Goal: Task Accomplishment & Management: Complete application form

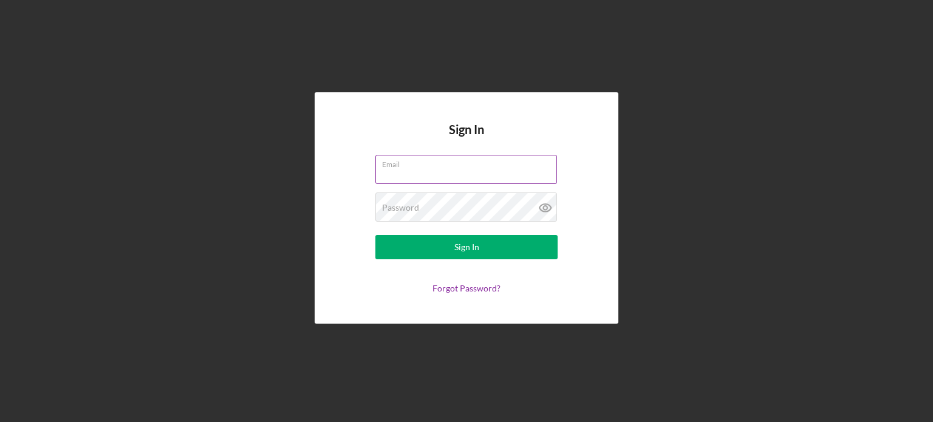
click at [440, 169] on input "Email" at bounding box center [466, 169] width 182 height 29
type input "[EMAIL_ADDRESS][DOMAIN_NAME]"
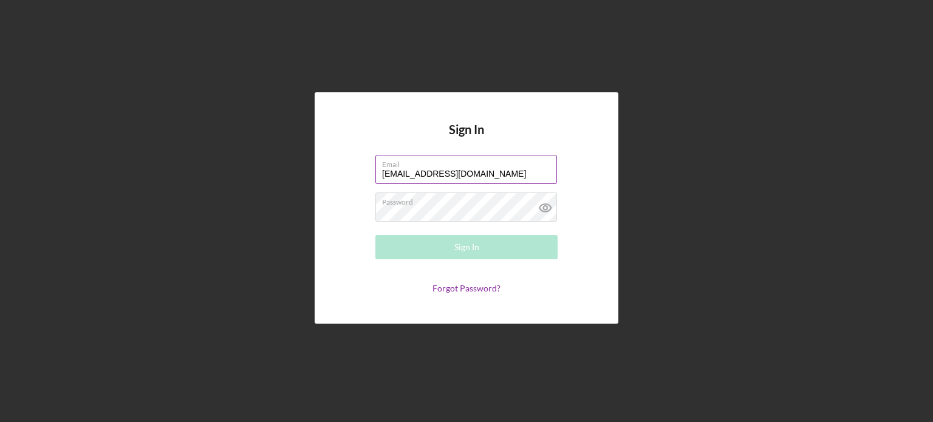
click at [497, 167] on div "Email jamiesbusy@gmail.com" at bounding box center [466, 170] width 182 height 30
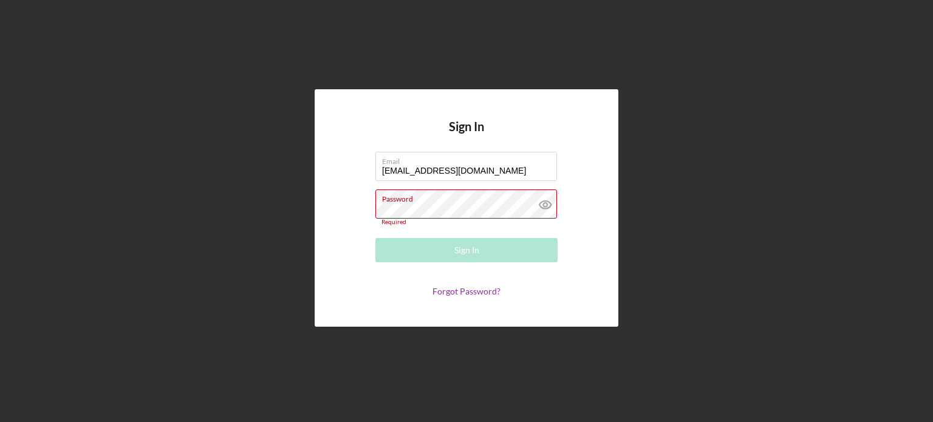
click at [488, 200] on div "Password Required" at bounding box center [466, 207] width 182 height 36
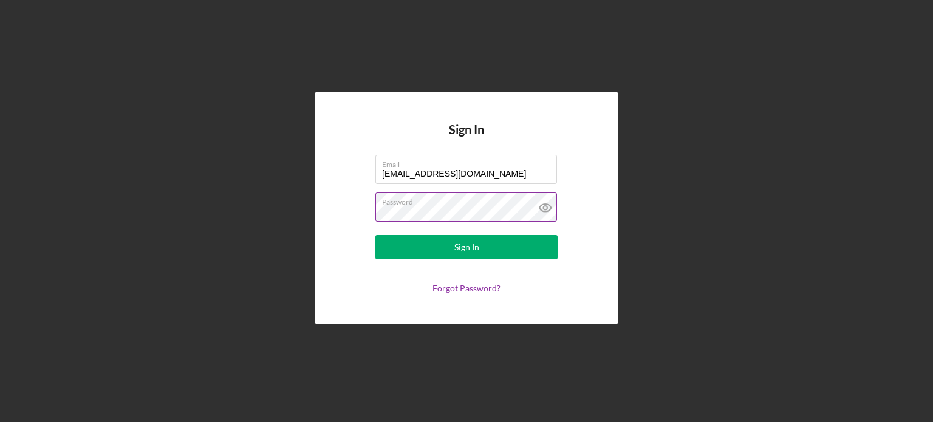
click at [375, 235] on button "Sign In" at bounding box center [466, 247] width 182 height 24
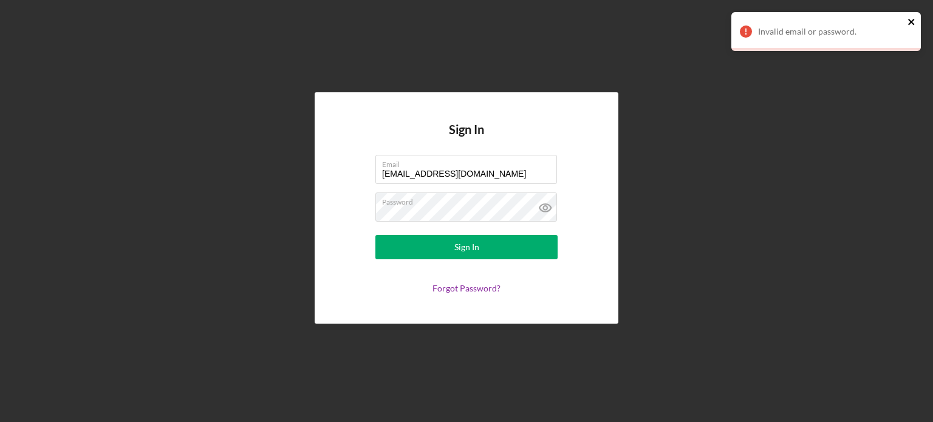
click at [911, 19] on icon "close" at bounding box center [911, 22] width 8 height 10
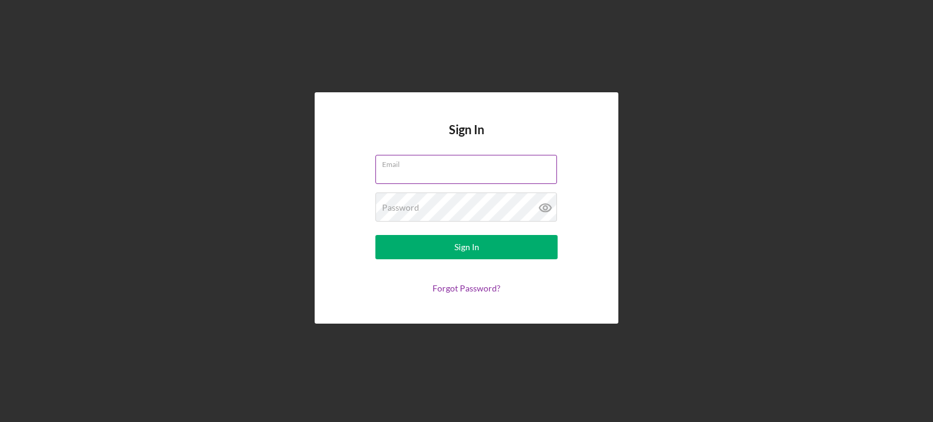
click at [519, 174] on input "Email" at bounding box center [466, 169] width 182 height 29
type input "[EMAIL_ADDRESS][DOMAIN_NAME]"
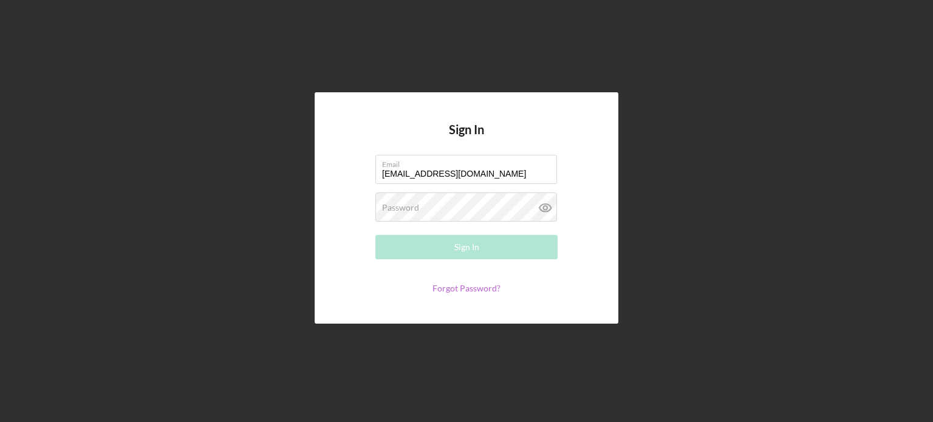
click at [469, 287] on link "Forgot Password?" at bounding box center [466, 288] width 68 height 10
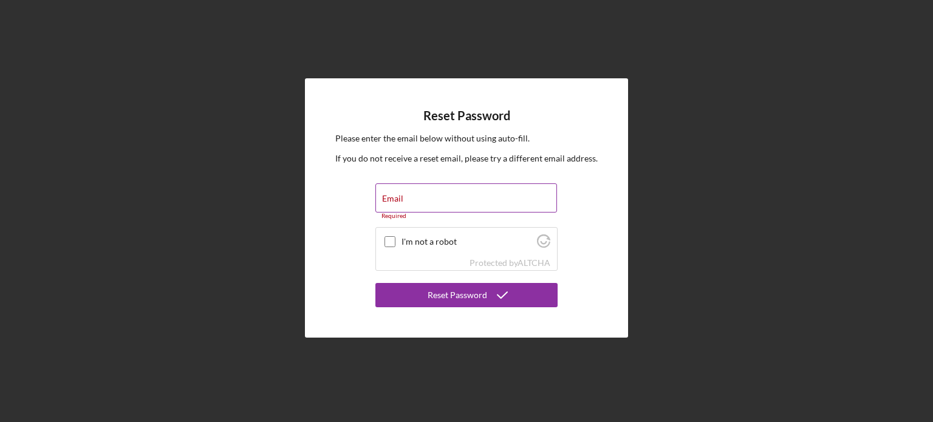
click at [454, 195] on div "Email Required" at bounding box center [466, 201] width 182 height 36
click at [466, 197] on div "Email Required" at bounding box center [466, 201] width 182 height 36
type input "Jamiesbusy@gmail.com"
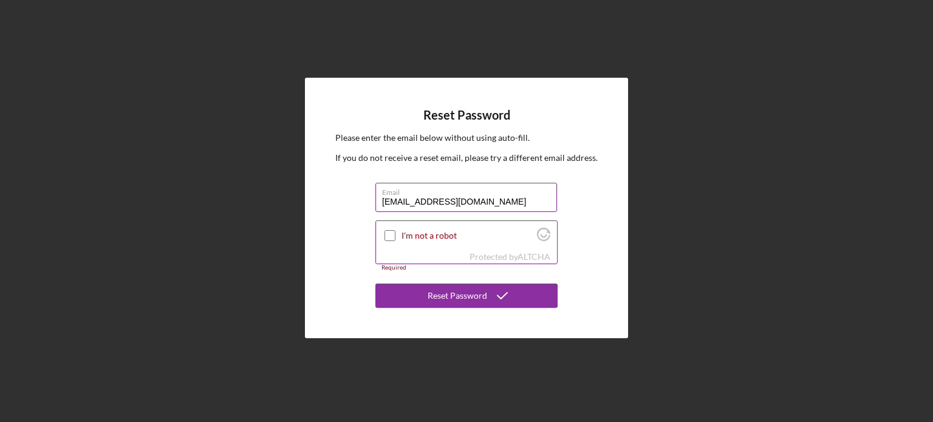
click at [391, 234] on input "I'm not a robot" at bounding box center [389, 235] width 11 height 11
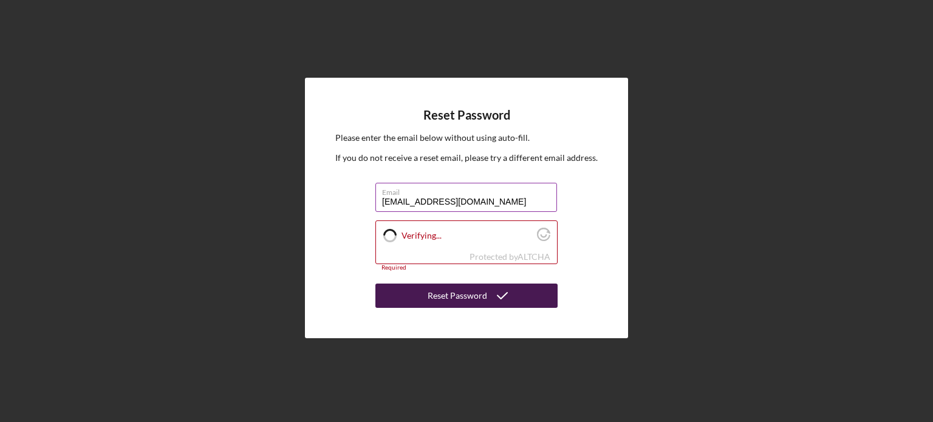
checkbox input "true"
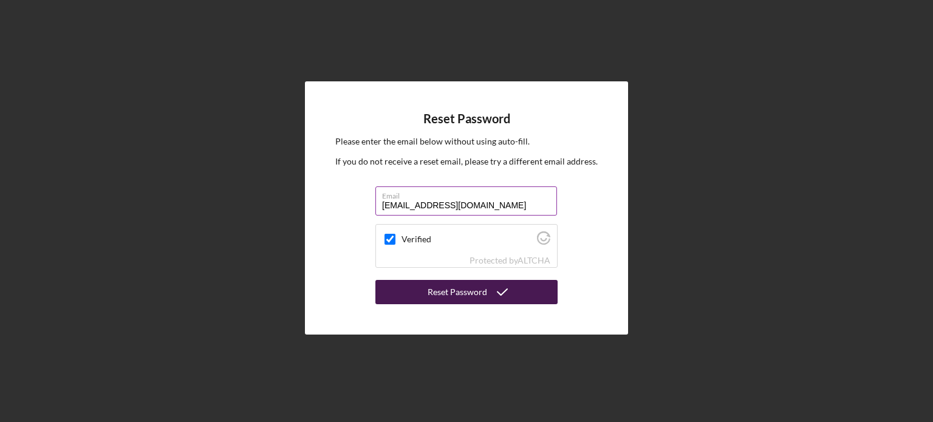
click at [457, 296] on div "Reset Password" at bounding box center [456, 292] width 59 height 24
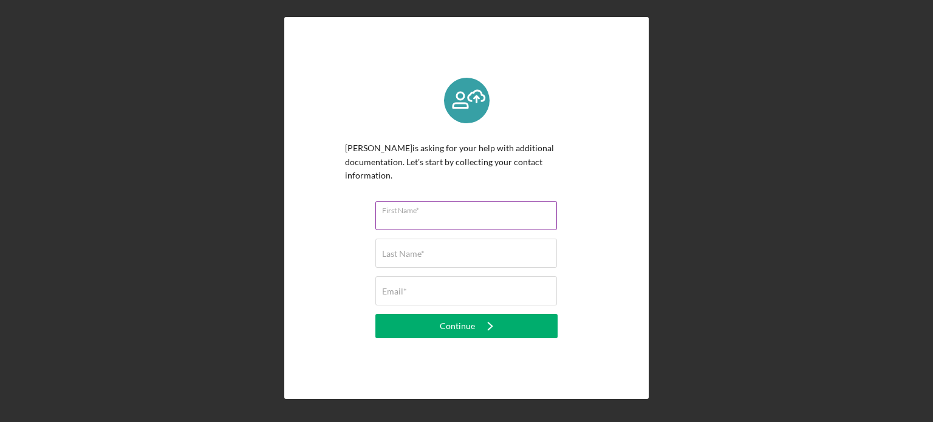
click at [450, 208] on input "First Name*" at bounding box center [466, 215] width 182 height 29
type input "Jamie"
type input "Barlow"
type input "[EMAIL_ADDRESS][DOMAIN_NAME]"
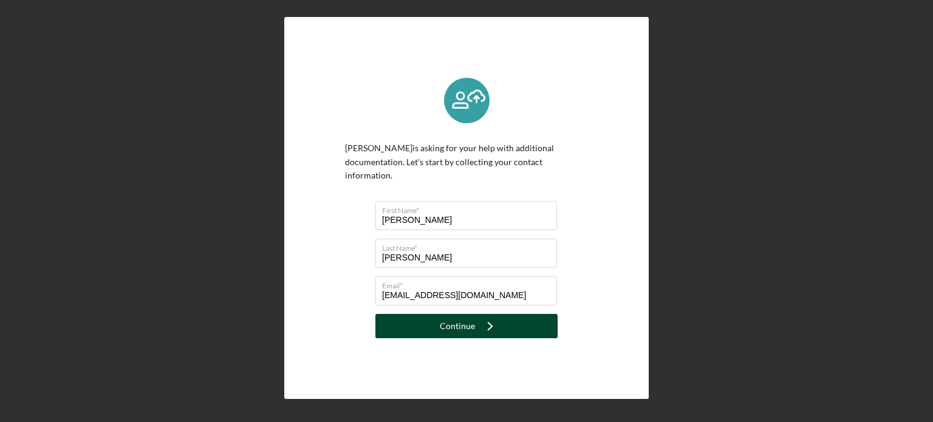
click at [466, 319] on div "Continue" at bounding box center [457, 326] width 35 height 24
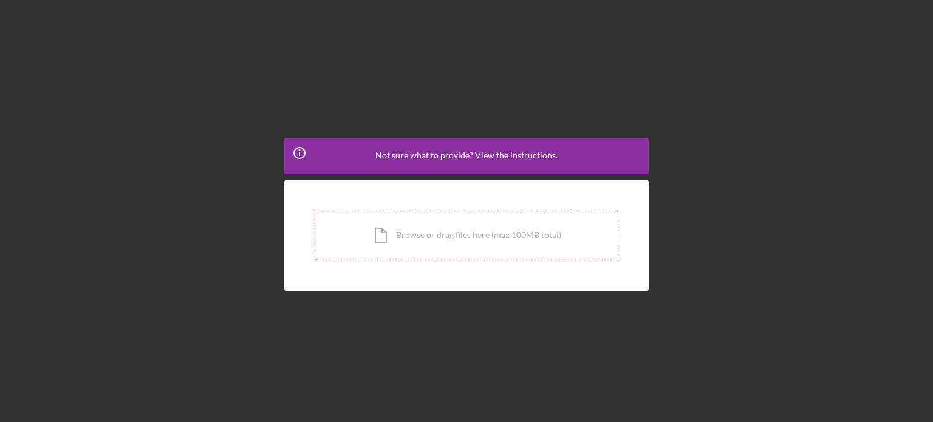
click at [478, 228] on div "Icon/Document Browse or drag files here (max 100MB total) Tap to choose files o…" at bounding box center [466, 236] width 304 height 50
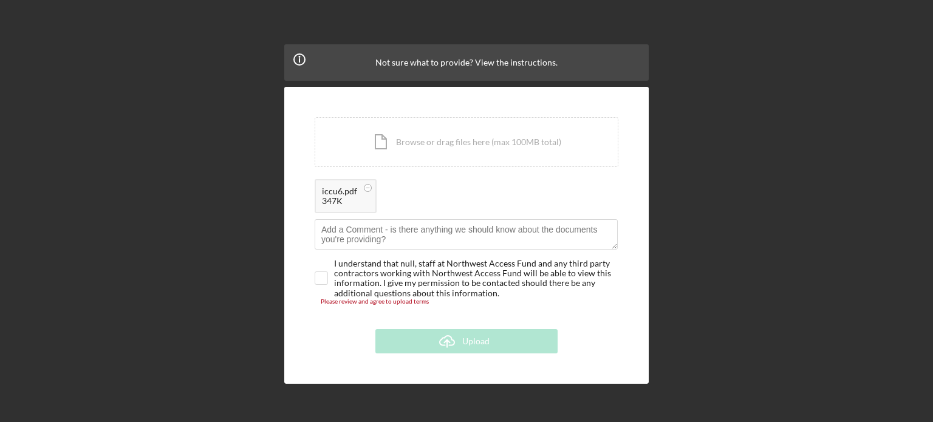
click at [416, 203] on div "iccu6.pdf 347K" at bounding box center [466, 199] width 304 height 40
click at [318, 274] on input "checkbox" at bounding box center [321, 278] width 12 height 12
checkbox input "true"
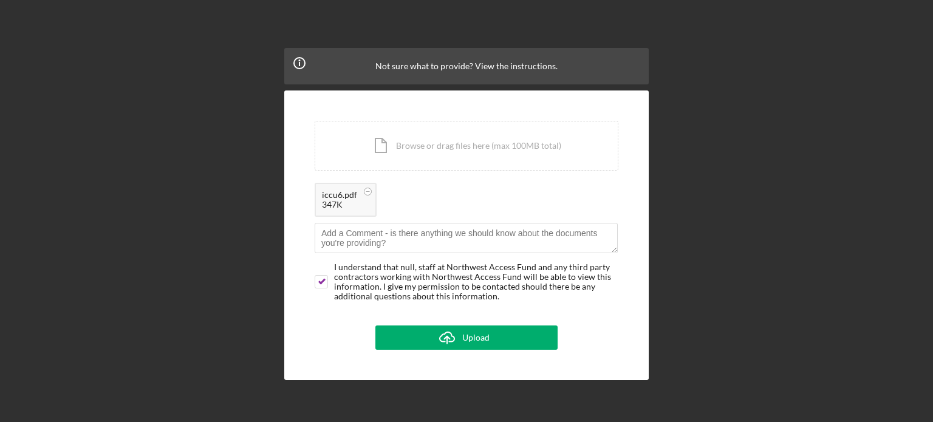
click at [418, 194] on div "iccu6.pdf 347K" at bounding box center [466, 203] width 304 height 40
click at [453, 339] on icon "Icon/Upload" at bounding box center [447, 337] width 30 height 30
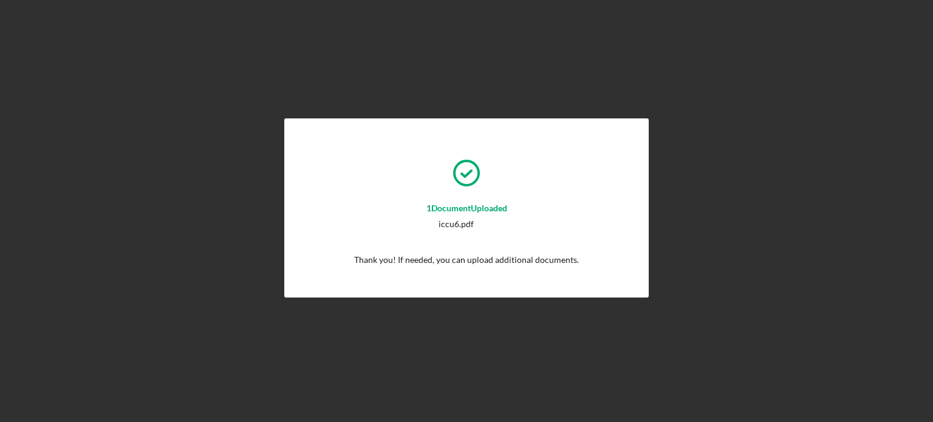
click at [564, 259] on p "Thank you! If needed, you can upload additional documents." at bounding box center [466, 259] width 225 height 13
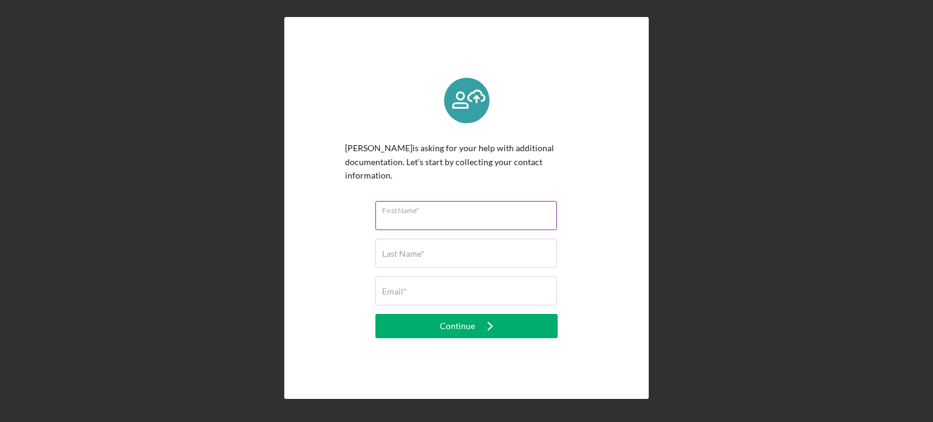
click at [456, 216] on input "First Name*" at bounding box center [466, 215] width 182 height 29
type input "[PERSON_NAME]"
type input "[EMAIL_ADDRESS][DOMAIN_NAME]"
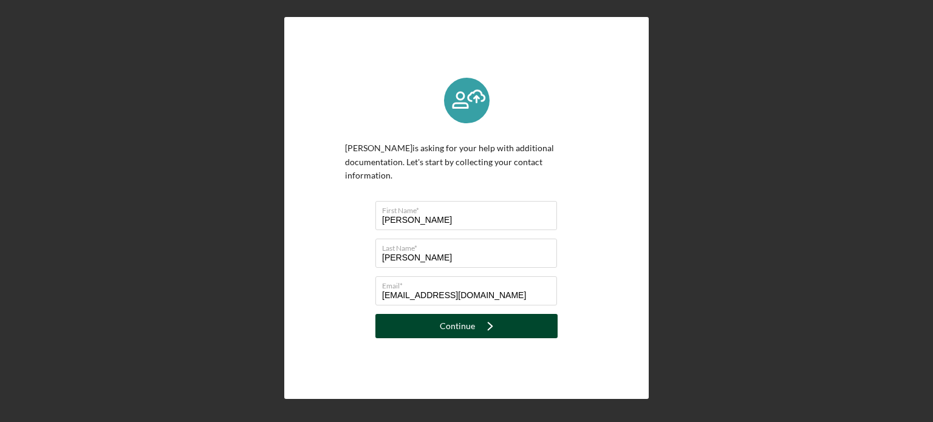
click at [464, 321] on div "Continue" at bounding box center [457, 326] width 35 height 24
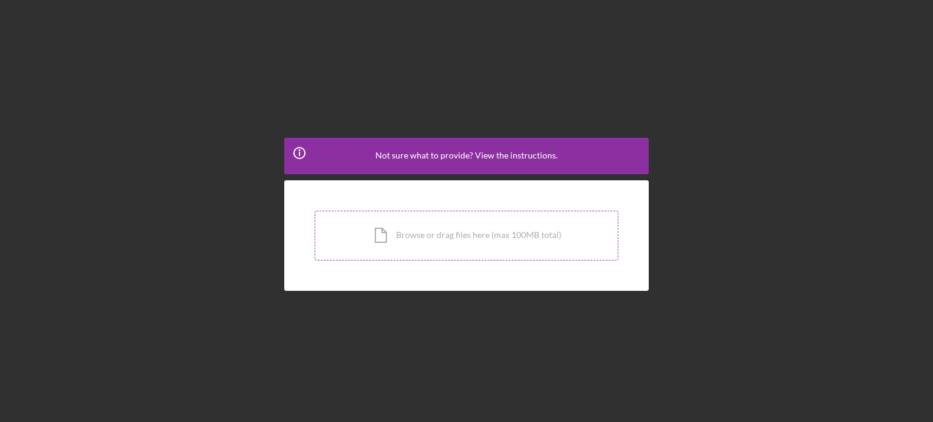
click at [463, 231] on div "Icon/Document Browse or drag files here (max 100MB total) Tap to choose files o…" at bounding box center [466, 236] width 304 height 50
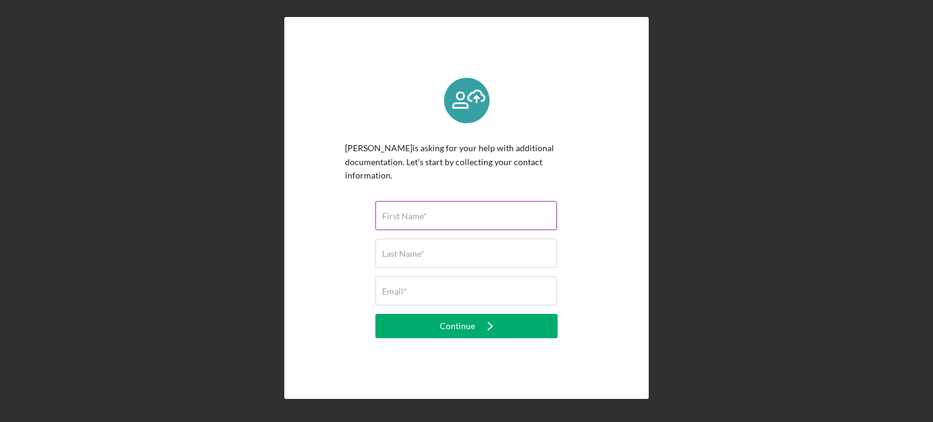
click at [461, 205] on div "First Name*" at bounding box center [466, 216] width 182 height 30
type input "[PERSON_NAME]"
type input "[EMAIL_ADDRESS][DOMAIN_NAME]"
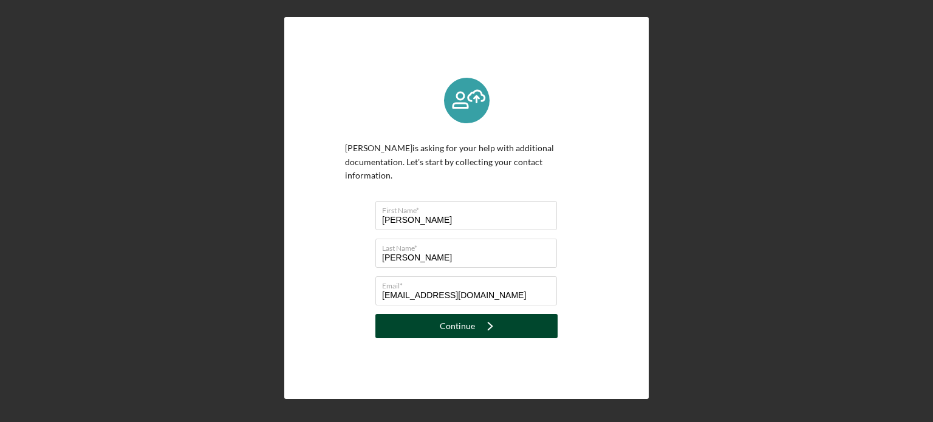
click at [498, 316] on icon "Icon/Navigate" at bounding box center [490, 326] width 30 height 30
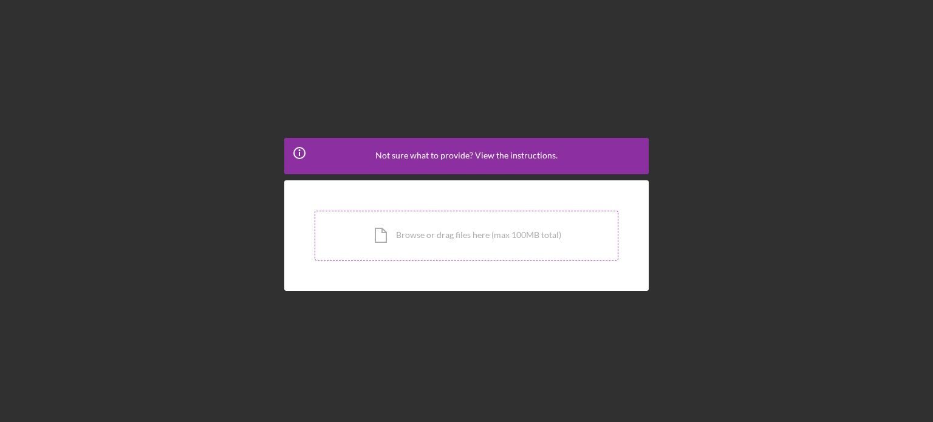
click at [509, 236] on div "Icon/Document Browse or drag files here (max 100MB total) Tap to choose files o…" at bounding box center [466, 236] width 304 height 50
